Goal: Transaction & Acquisition: Purchase product/service

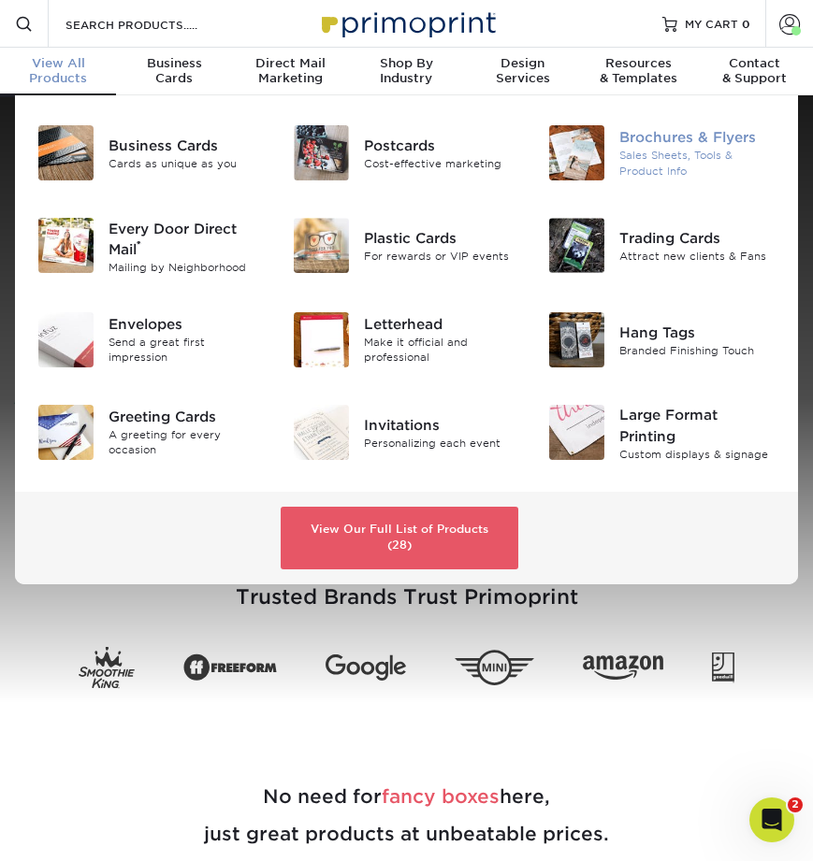
click at [692, 142] on div "Brochures & Flyers" at bounding box center [697, 137] width 156 height 21
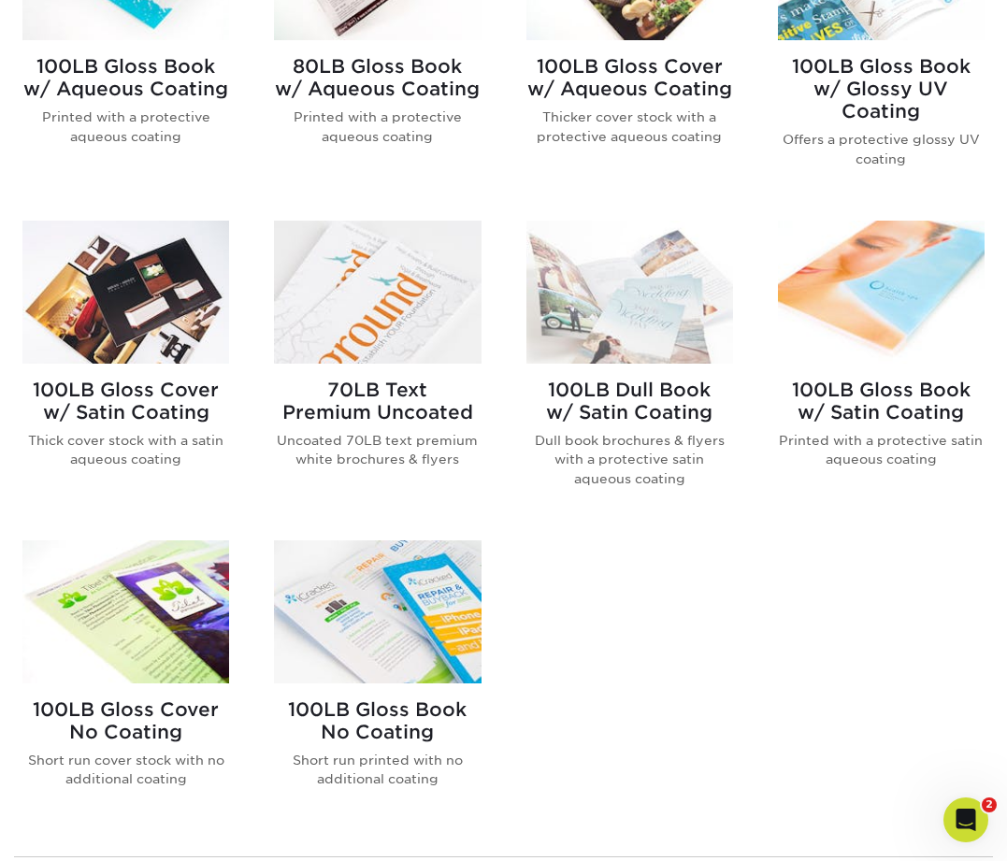
scroll to position [933, 0]
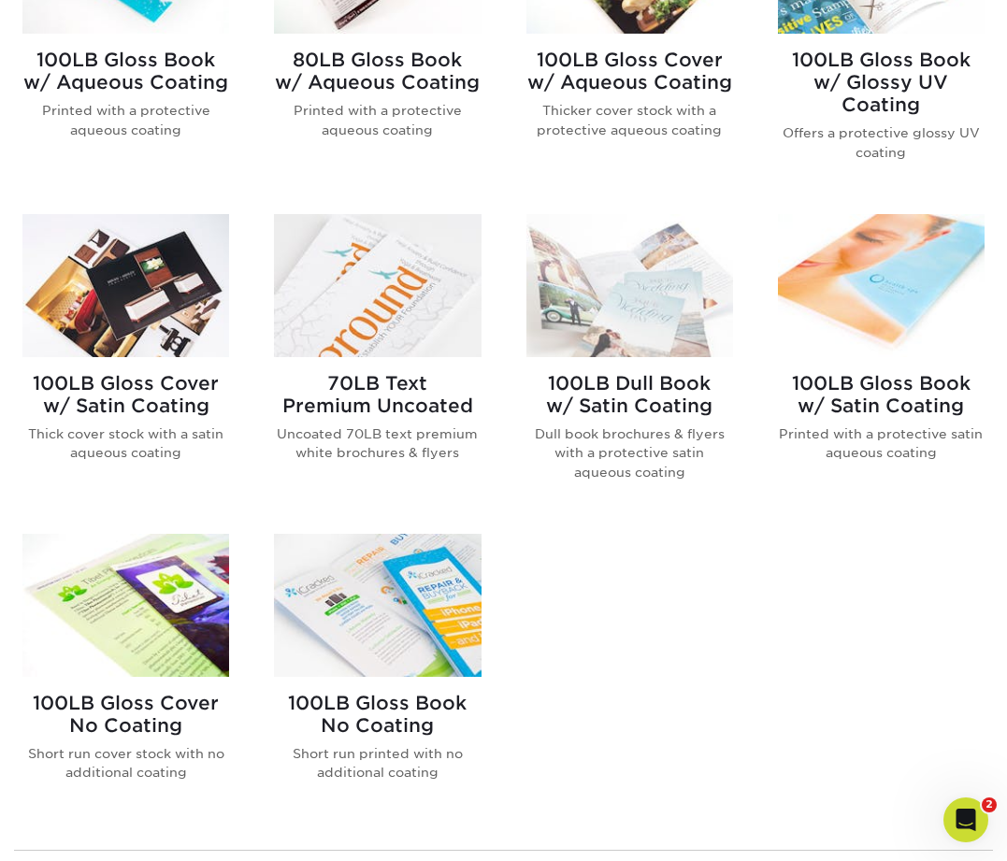
click at [152, 701] on h2 "100LB Gloss Cover No Coating" at bounding box center [125, 714] width 207 height 45
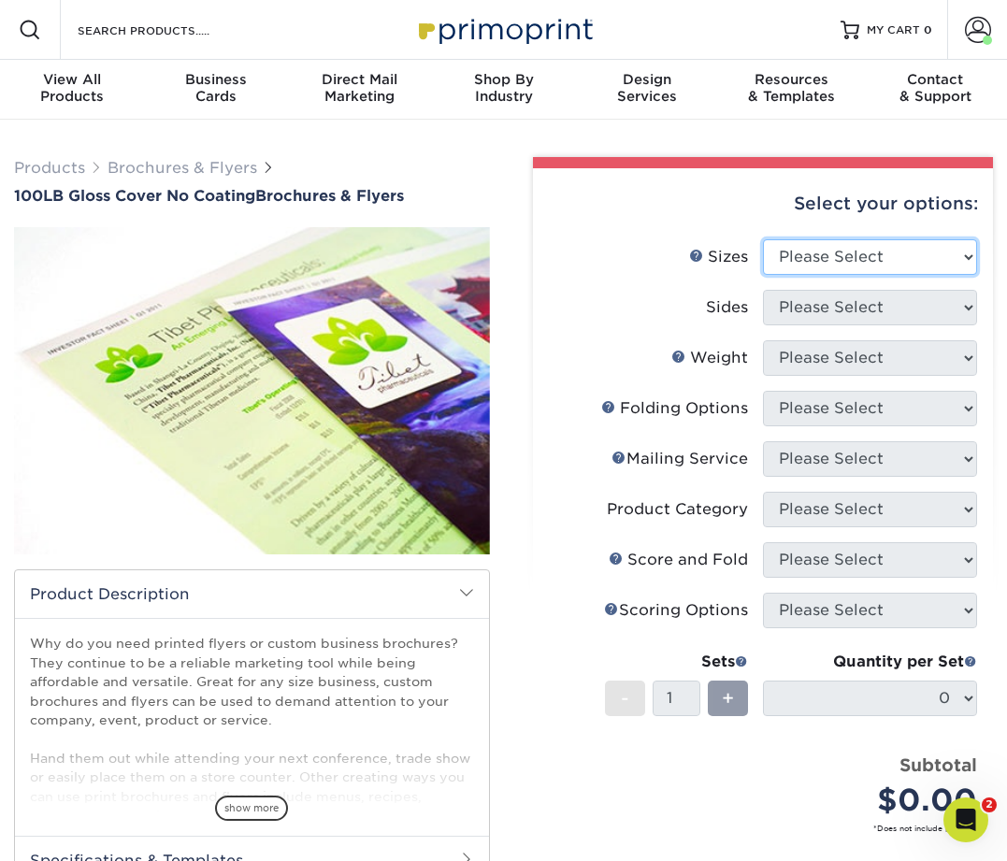
click at [787, 266] on select "Please Select 3.67" x 8.5" 4" x 8.5" 4" x 8.5" 4" x 11" 4" x 12" 4.25" x 11" 4.…" at bounding box center [870, 257] width 214 height 36
select select "8.00x9.00"
click at [763, 239] on select "Please Select 3.67" x 8.5" 4" x 8.5" 4" x 8.5" 4" x 11" 4" x 12" 4.25" x 11" 4.…" at bounding box center [870, 257] width 214 height 36
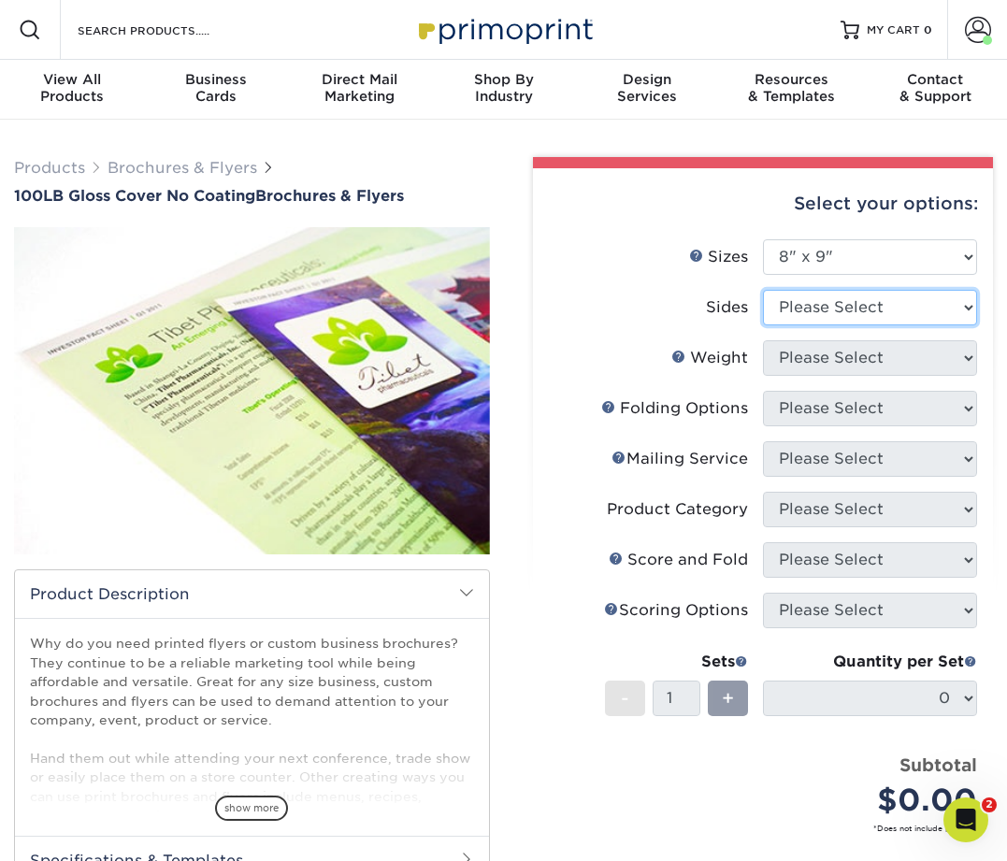
click at [810, 315] on select "Please Select Print Both Sides Print Front Only" at bounding box center [870, 308] width 214 height 36
select select "13abbda7-1d64-4f25-8bb2-c179b224825d"
click at [763, 290] on select "Please Select Print Both Sides Print Front Only" at bounding box center [870, 308] width 214 height 36
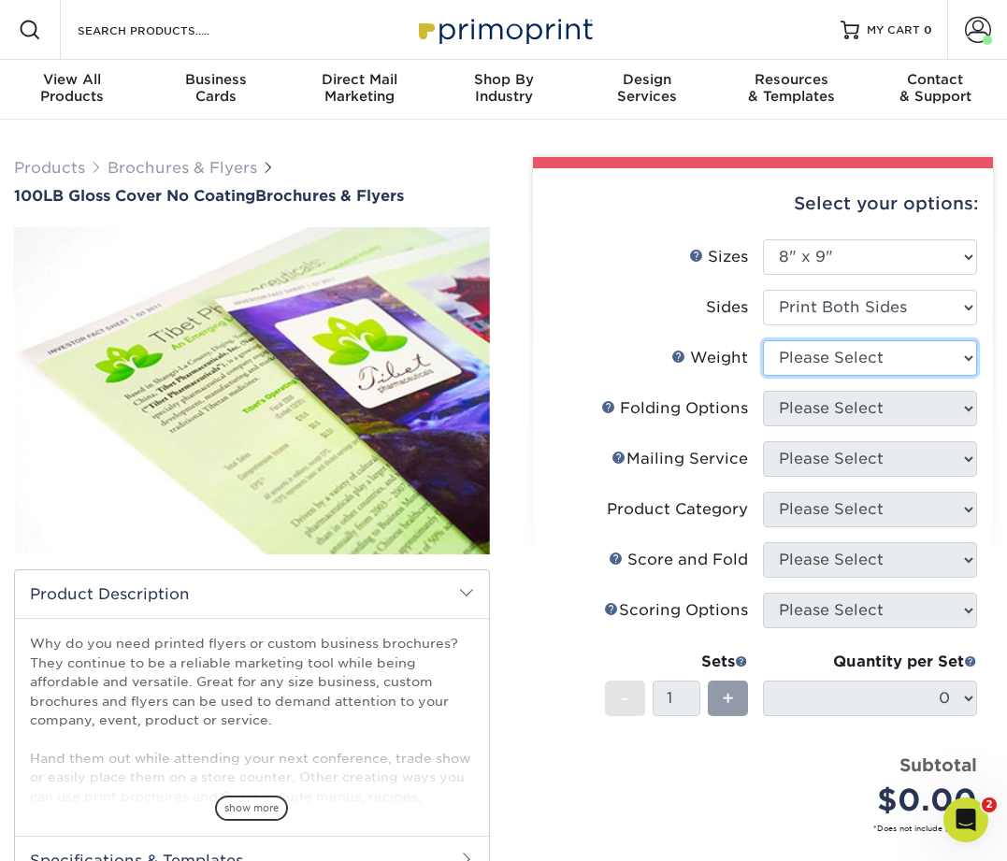
click at [807, 362] on select "Please Select 100LB" at bounding box center [870, 358] width 214 height 36
select select "100LB"
click at [763, 340] on select "Please Select 100LB" at bounding box center [870, 358] width 214 height 36
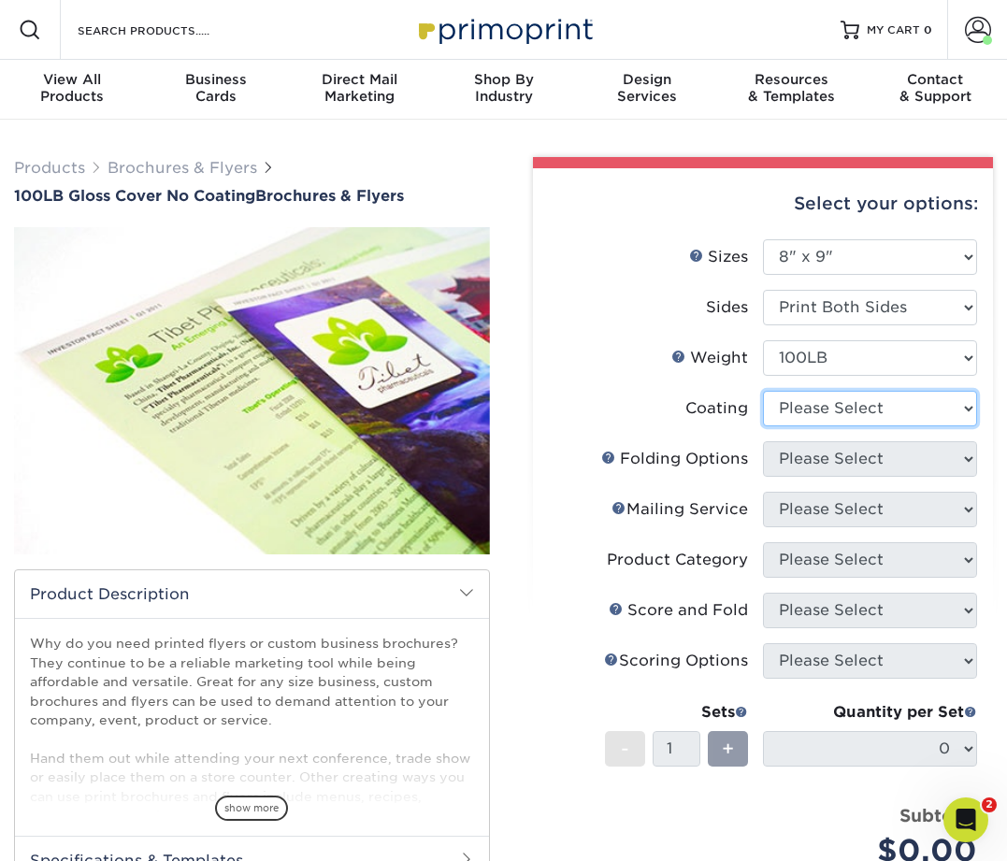
click at [791, 402] on select at bounding box center [870, 409] width 214 height 36
select select "ae367451-b2b8-45df-a344-0f05b6a12993"
click at [763, 391] on select at bounding box center [870, 409] width 214 height 36
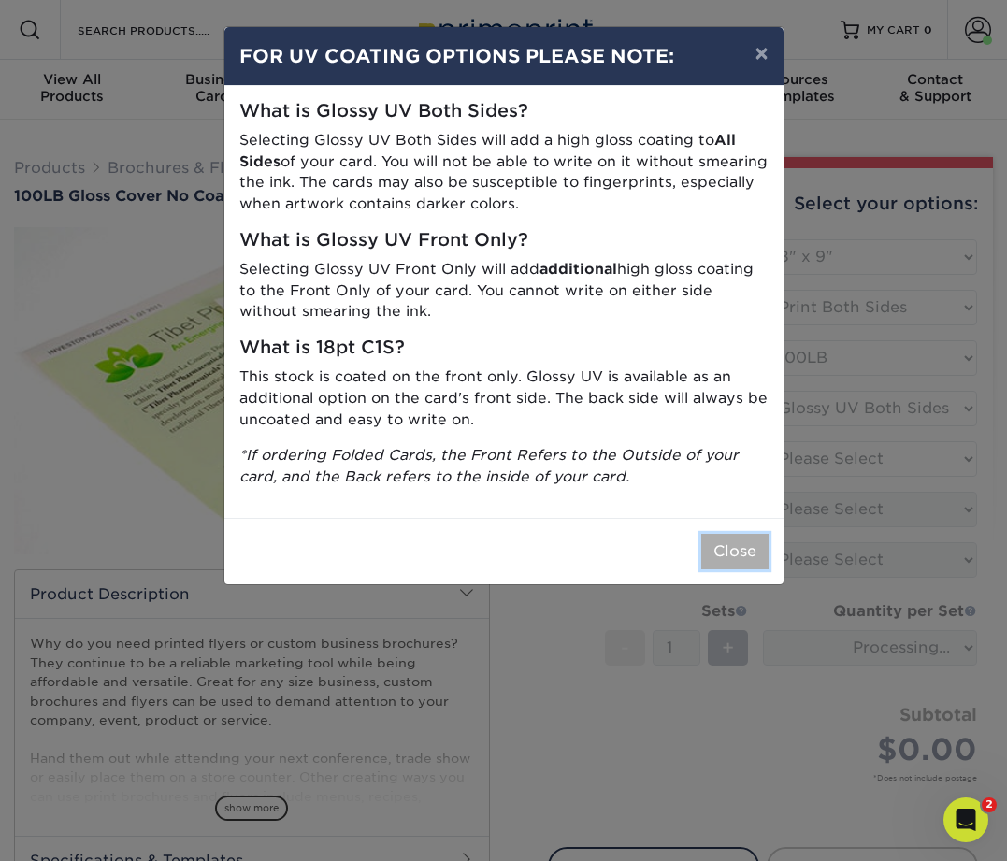
click at [734, 553] on button "Close" at bounding box center [735, 552] width 67 height 36
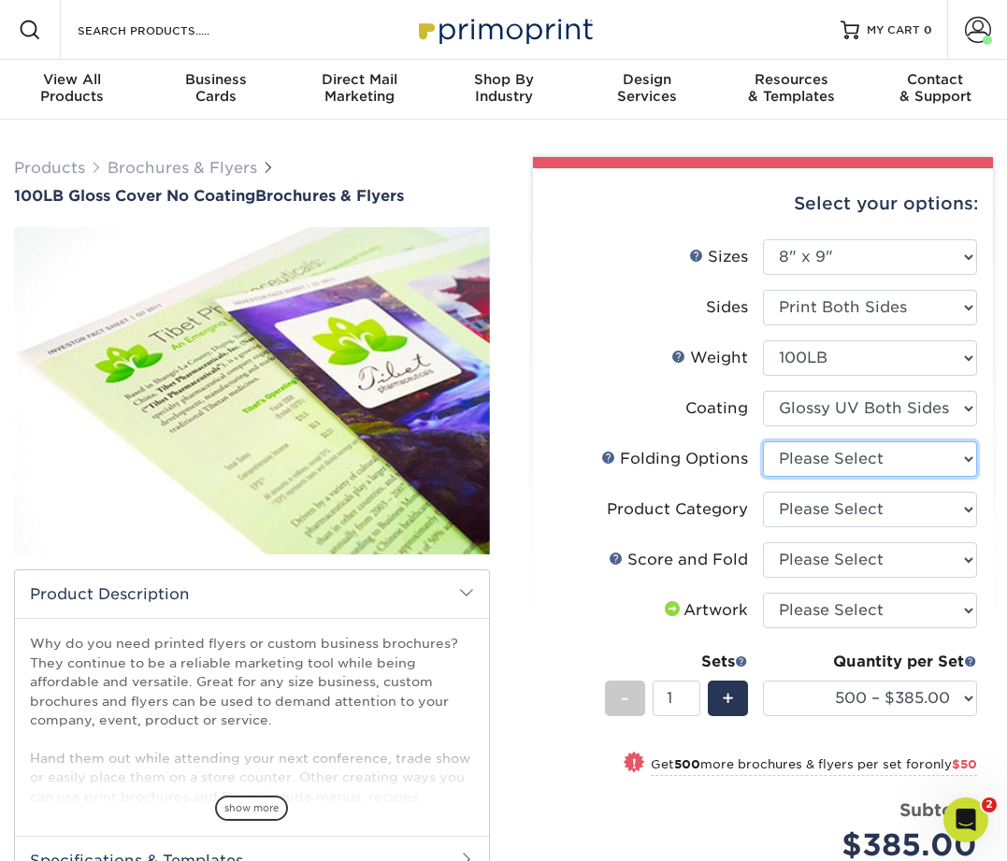
click at [812, 456] on select "Please Select FLAT - No Folding" at bounding box center [870, 459] width 214 height 36
select select "9b1d5825-34d1-4721-9874-ed79abb003d7"
click at [763, 441] on select "Please Select FLAT - No Folding" at bounding box center [870, 459] width 214 height 36
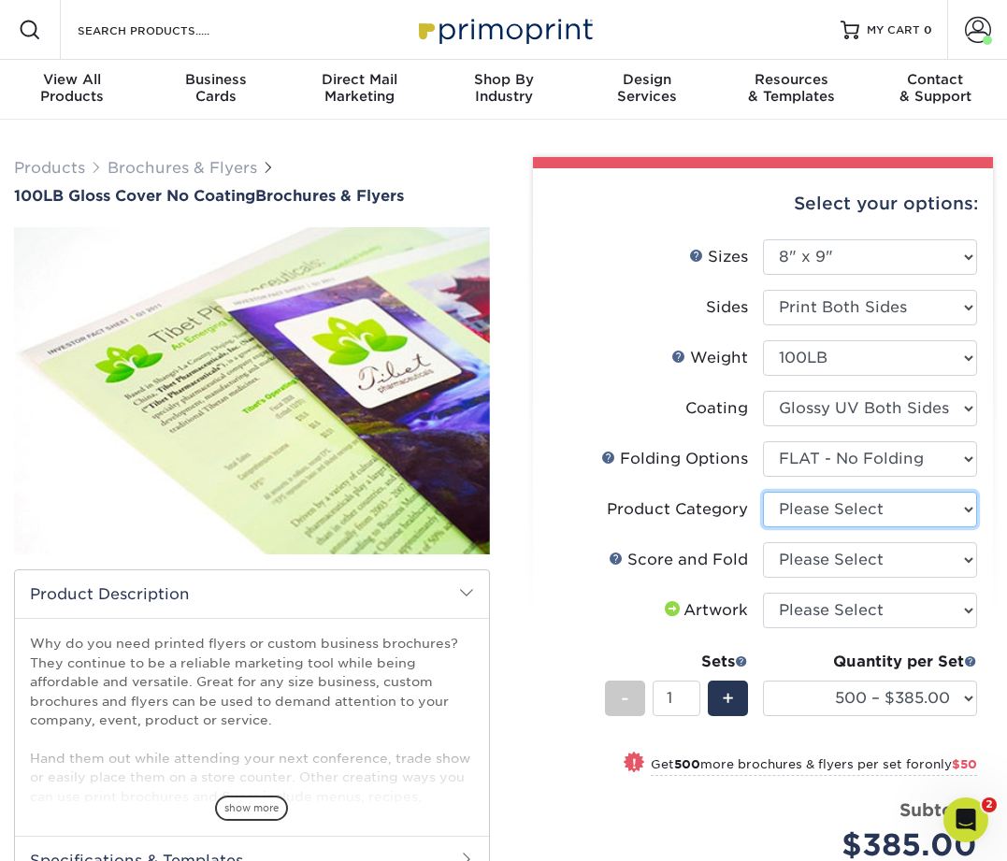
click at [818, 508] on select "Please Select Flyers and Brochures" at bounding box center [870, 510] width 214 height 36
select select "1a668080-6b7c-4174-b399-2c3833b27ef4"
click at [763, 492] on select "Please Select Flyers and Brochures" at bounding box center [870, 510] width 214 height 36
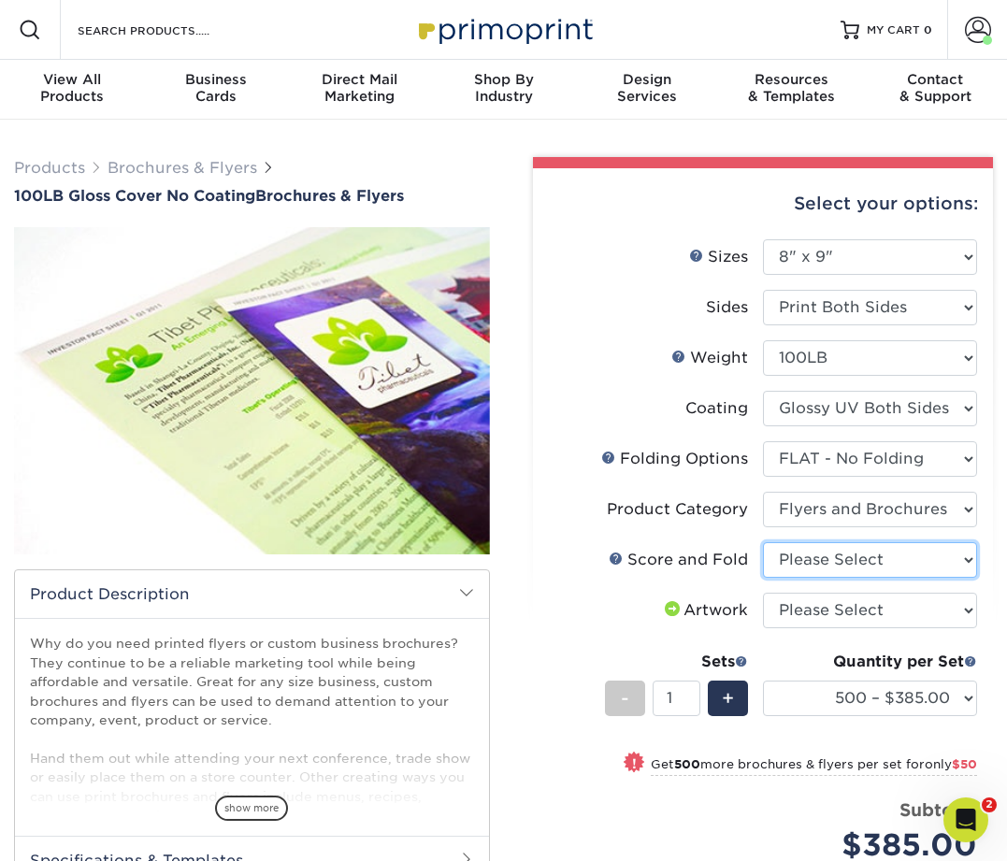
click at [796, 557] on select "Please Select No Scoring and Folding Score and Half Fold (Horizontal) Score and…" at bounding box center [870, 560] width 214 height 36
select select "9f37495c-9854-4f2a-8833-b7c3cd2872c2"
click at [763, 542] on select "Please Select No Scoring and Folding Score and Half Fold (Horizontal) Score and…" at bounding box center [870, 560] width 214 height 36
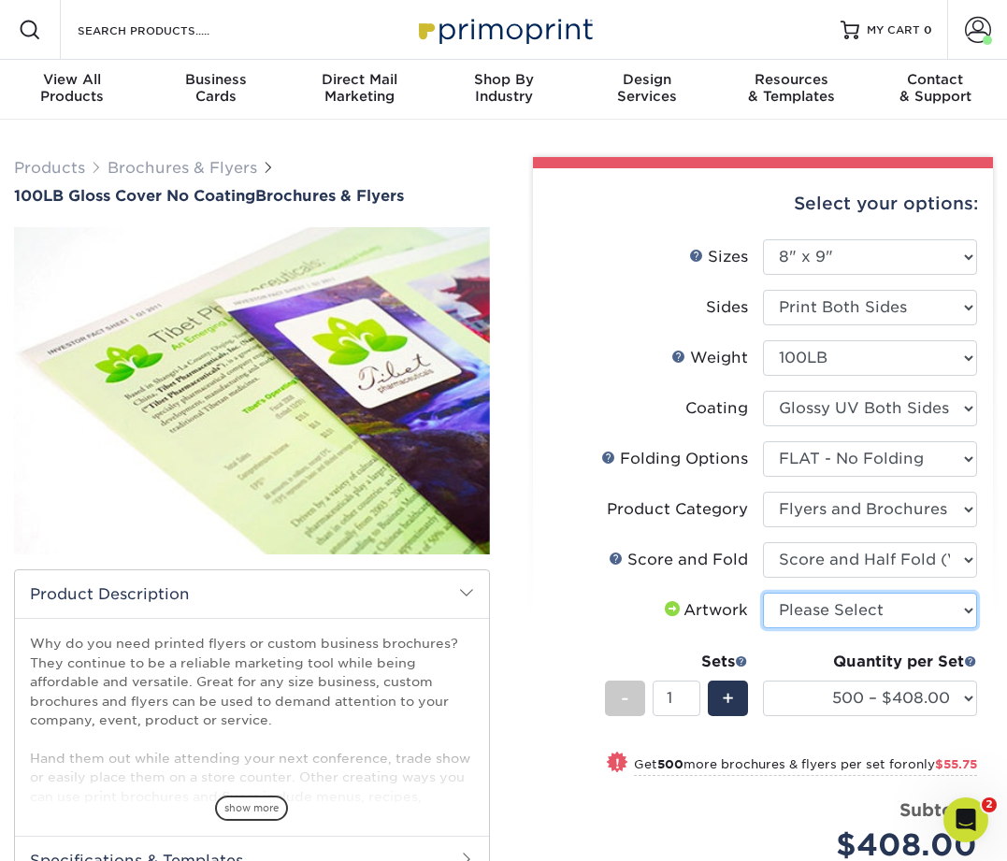
click at [817, 605] on select "Please Select I will upload files I need a design - $175" at bounding box center [870, 611] width 214 height 36
select select "upload"
click at [763, 593] on select "Please Select I will upload files I need a design - $175" at bounding box center [870, 611] width 214 height 36
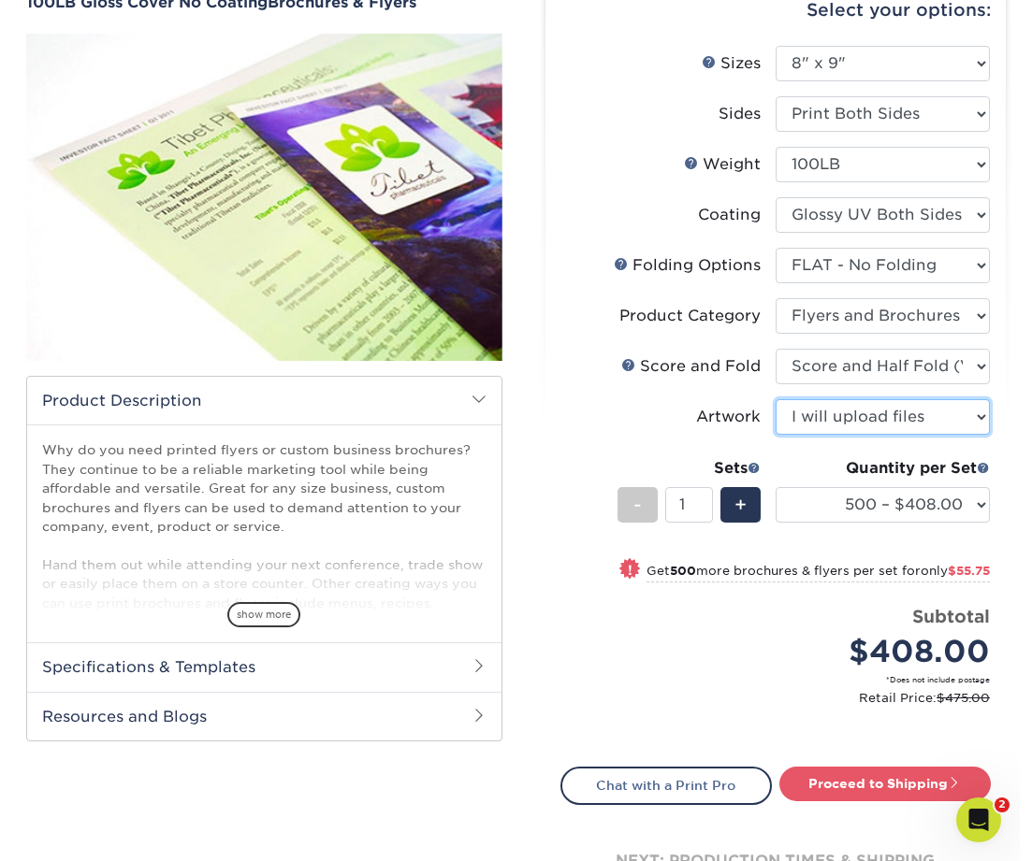
scroll to position [193, 0]
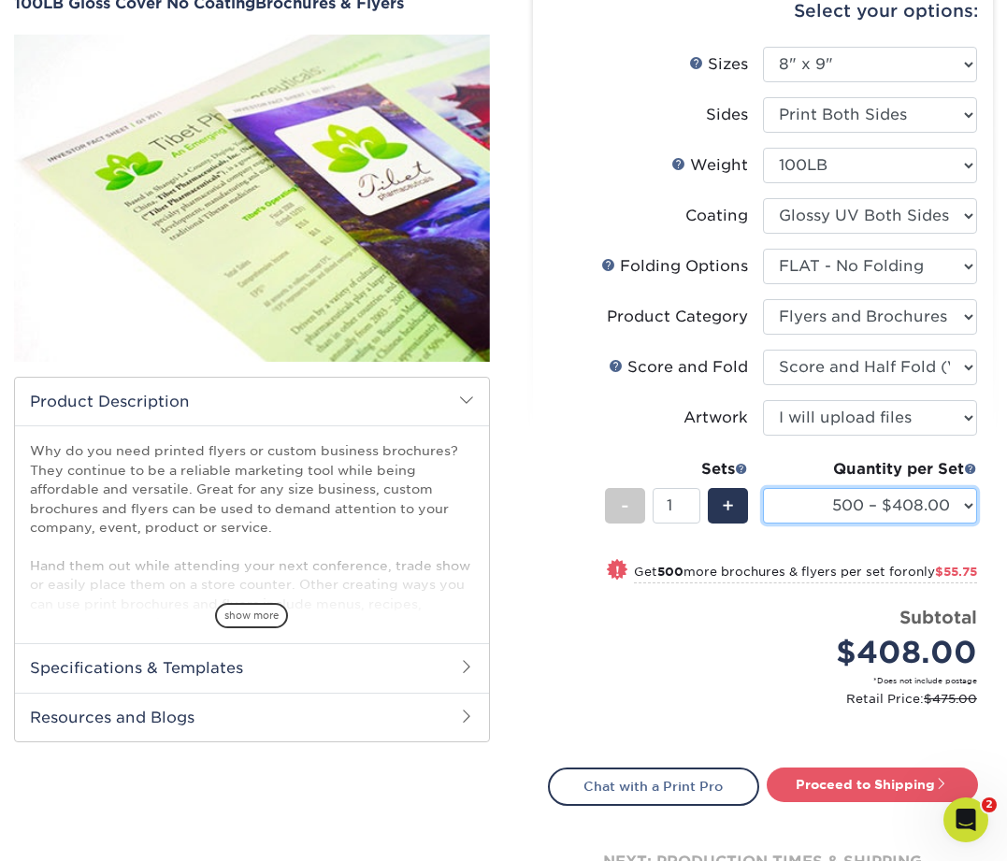
click at [814, 514] on select "500 – $408.00 1000 – $463.75 2000 – $545.25 2500 – $677.00 3000 – $855.75 4000 …" at bounding box center [870, 506] width 214 height 36
click at [883, 507] on select "500 – $408.00 1000 – $463.75 2000 – $545.25 2500 – $677.00 3000 – $855.75 4000 …" at bounding box center [870, 506] width 214 height 36
select select "7500 – $1672.50"
click at [763, 488] on select "500 – $408.00 1000 – $463.75 2000 – $545.25 2500 – $677.00 3000 – $855.75 4000 …" at bounding box center [870, 506] width 214 height 36
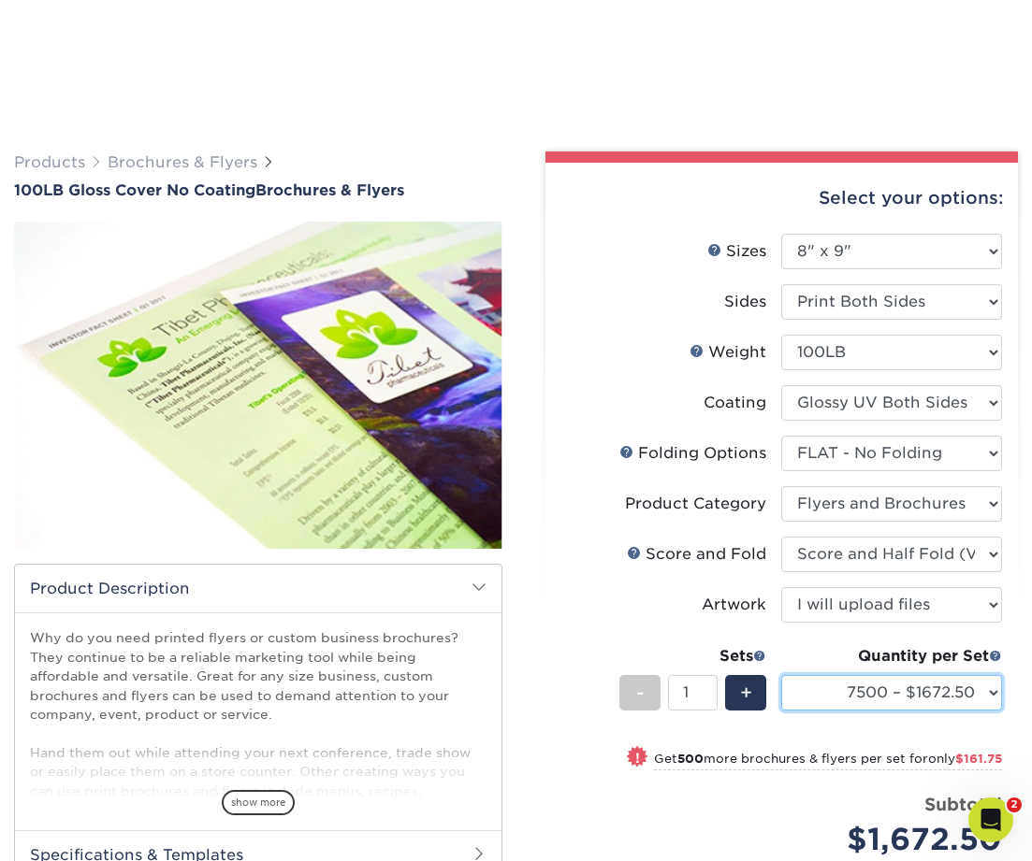
scroll to position [0, 0]
